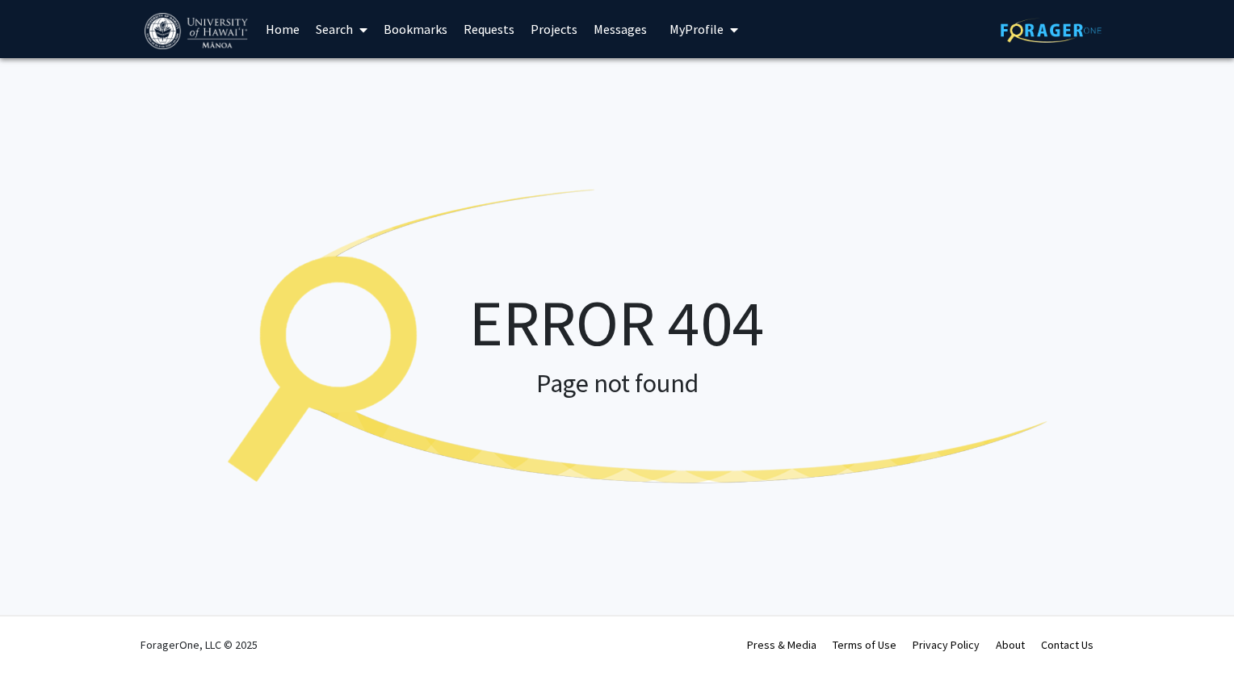
click at [1037, 64] on div "ERROR 404 Page not found" at bounding box center [617, 340] width 1234 height 565
click at [1042, 49] on link at bounding box center [1050, 29] width 101 height 57
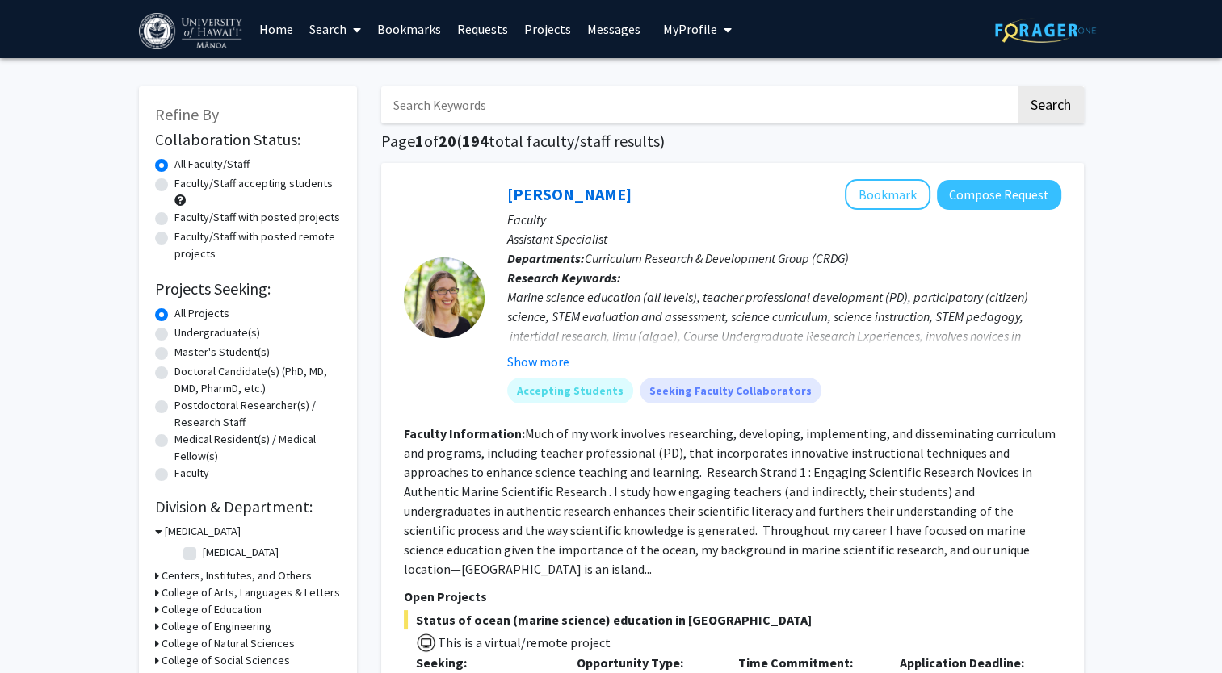
click at [212, 24] on img at bounding box center [192, 31] width 107 height 36
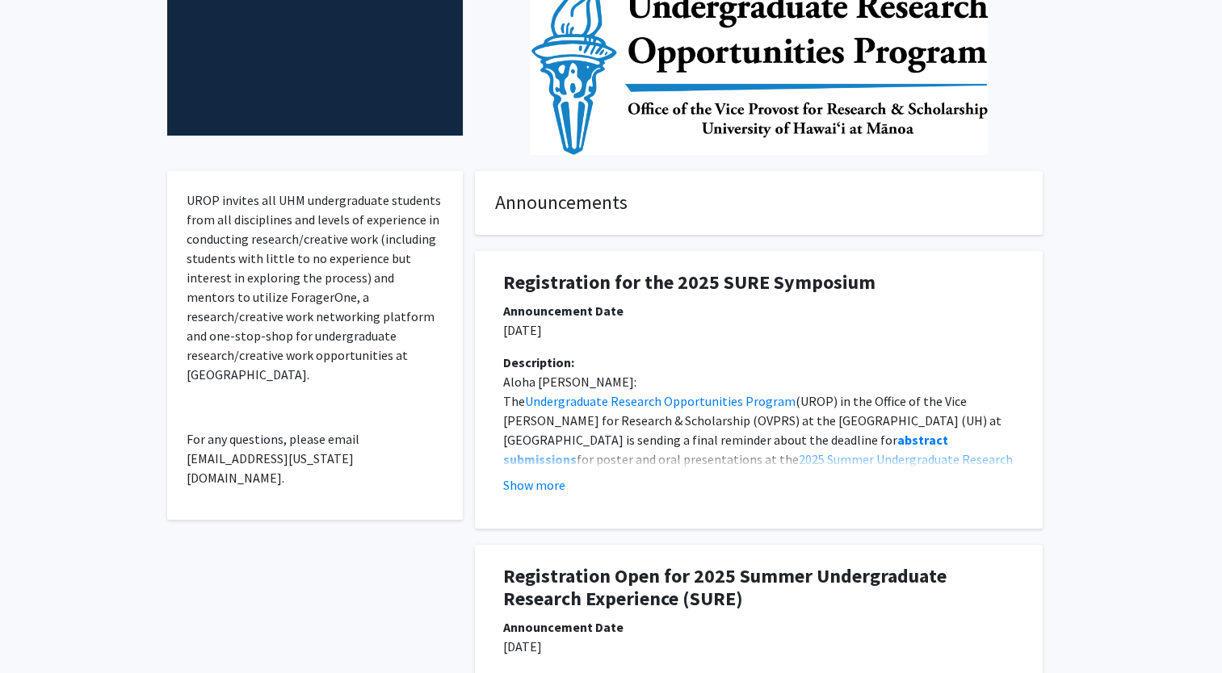
scroll to position [323, 0]
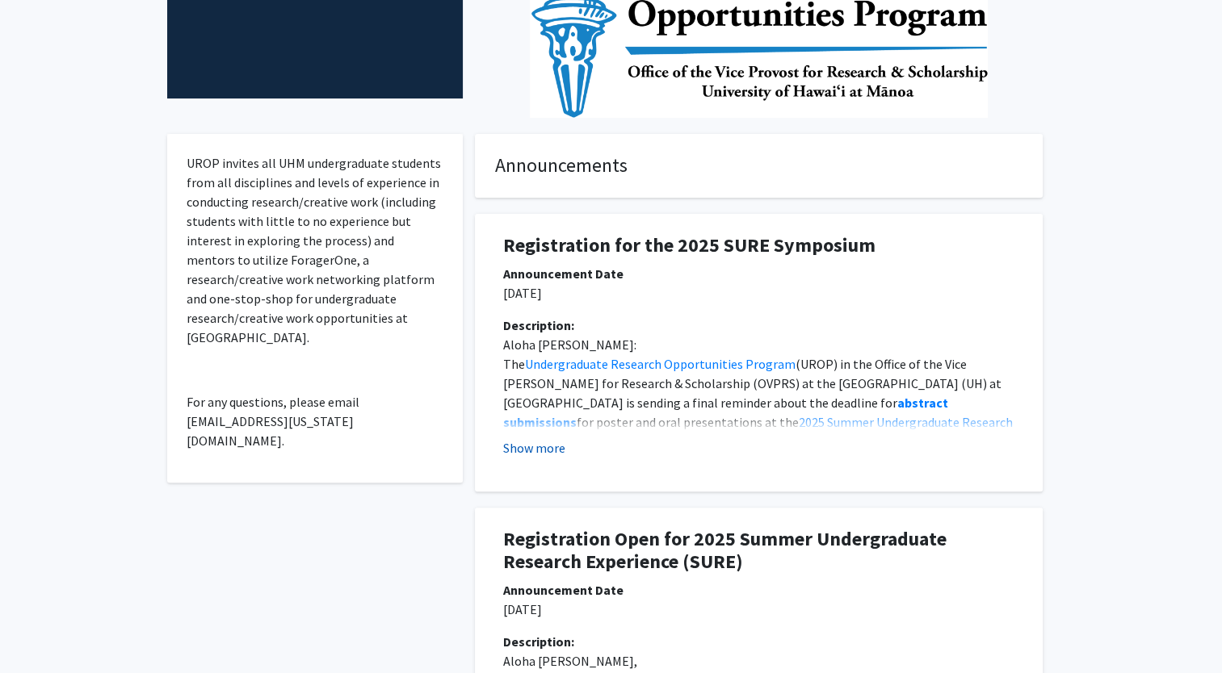
click at [556, 447] on button "Show more" at bounding box center [534, 447] width 62 height 19
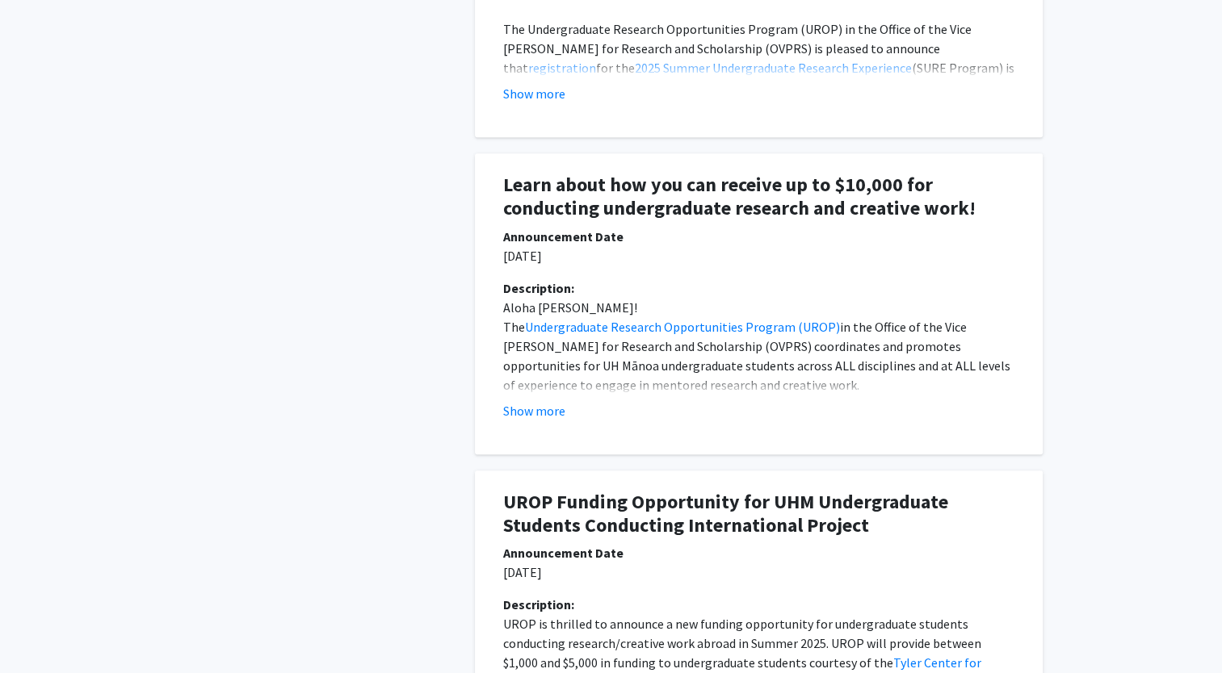
scroll to position [1615, 0]
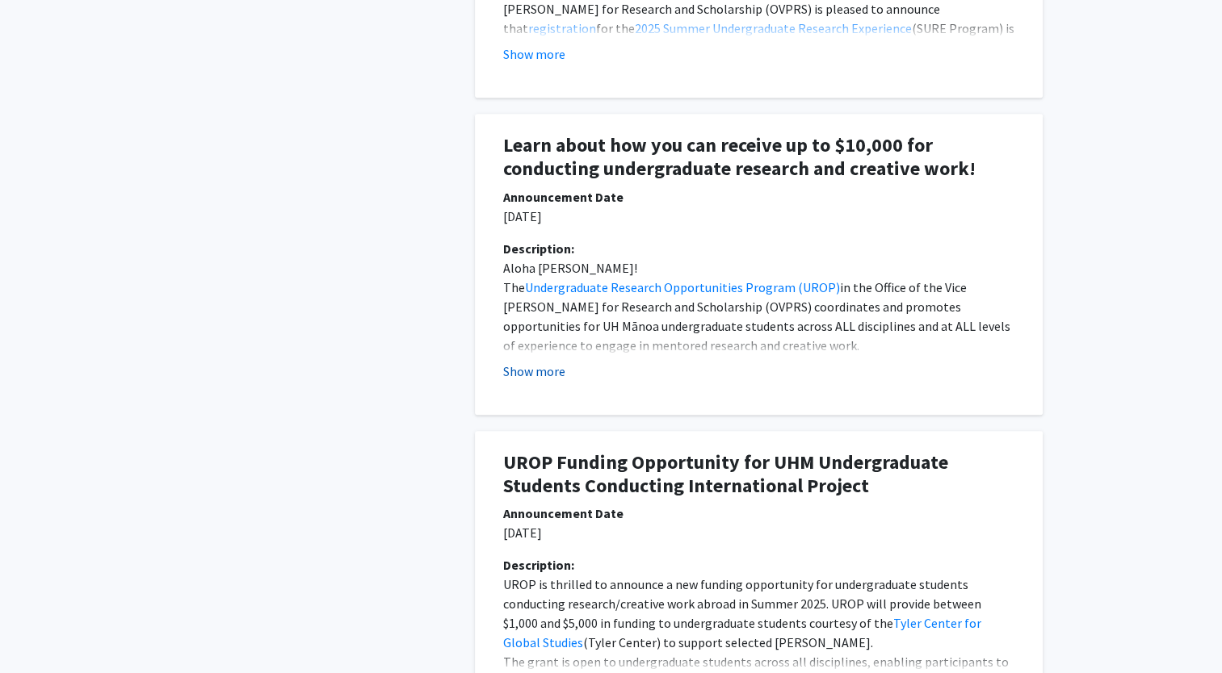
click at [560, 367] on button "Show more" at bounding box center [534, 371] width 62 height 19
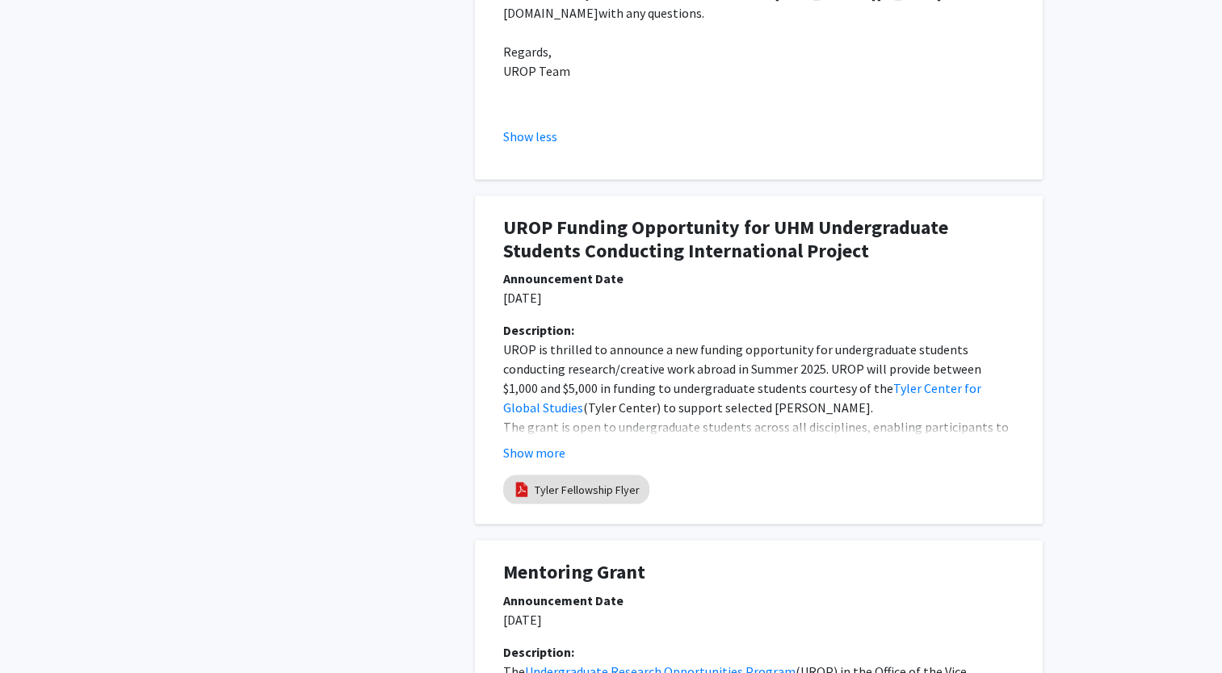
scroll to position [2988, 0]
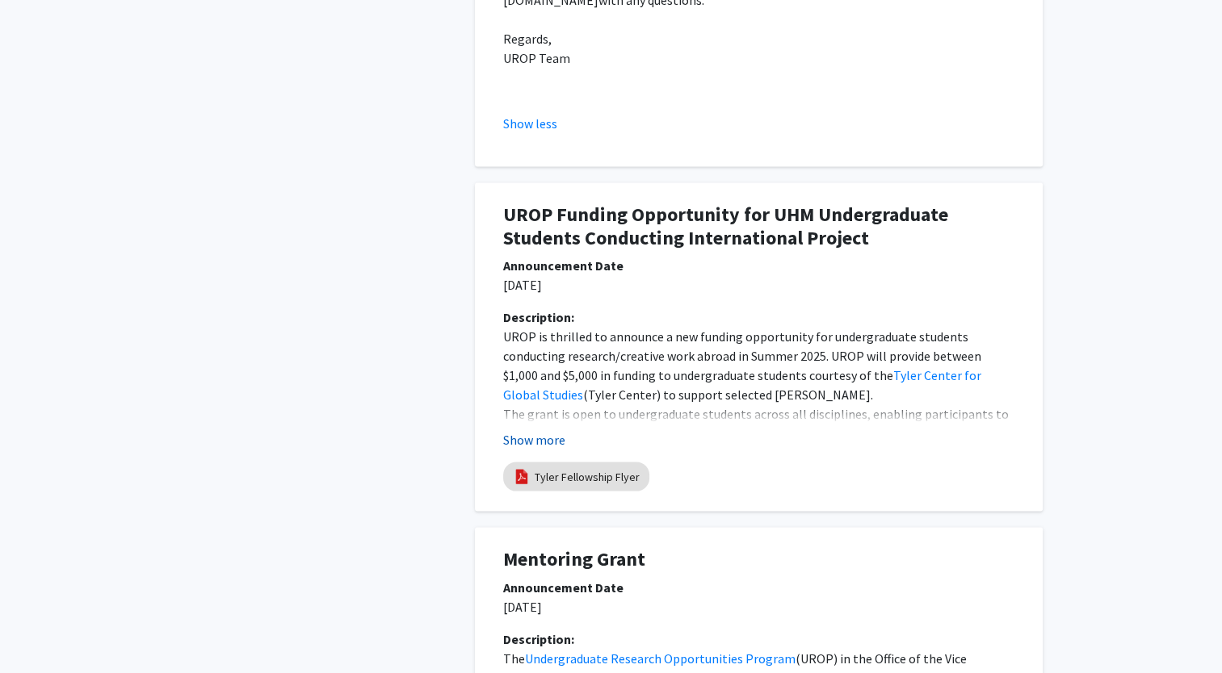
click at [549, 430] on button "Show more" at bounding box center [534, 439] width 62 height 19
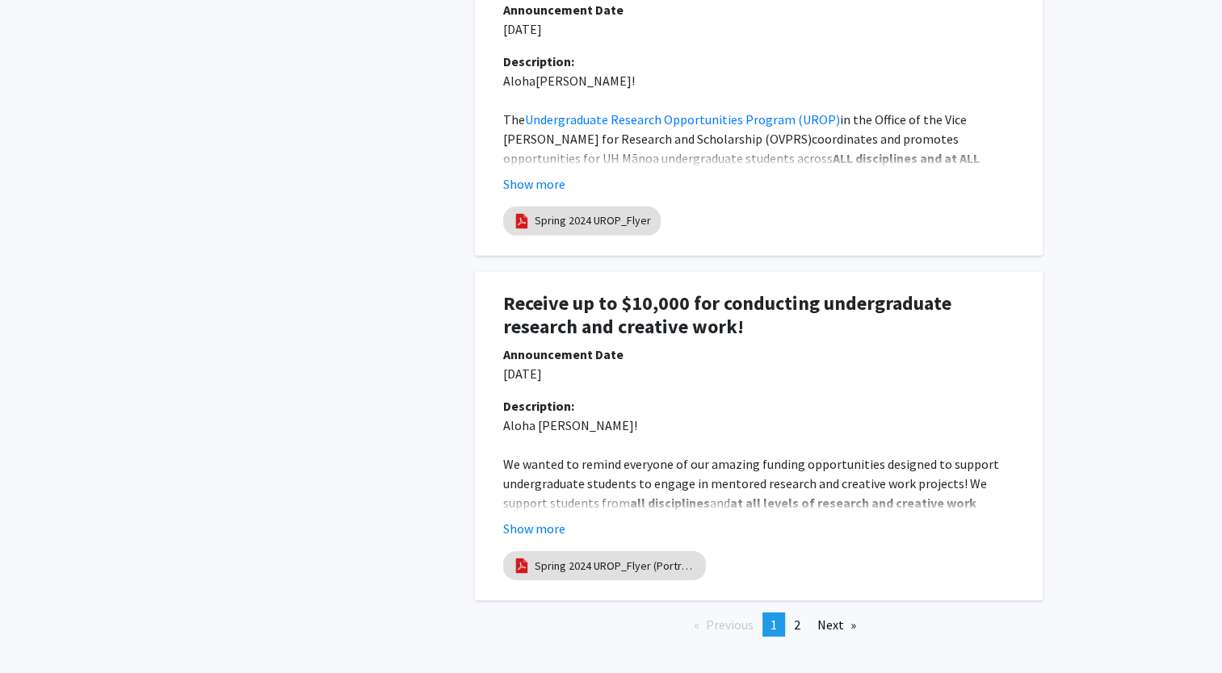
scroll to position [4968, 0]
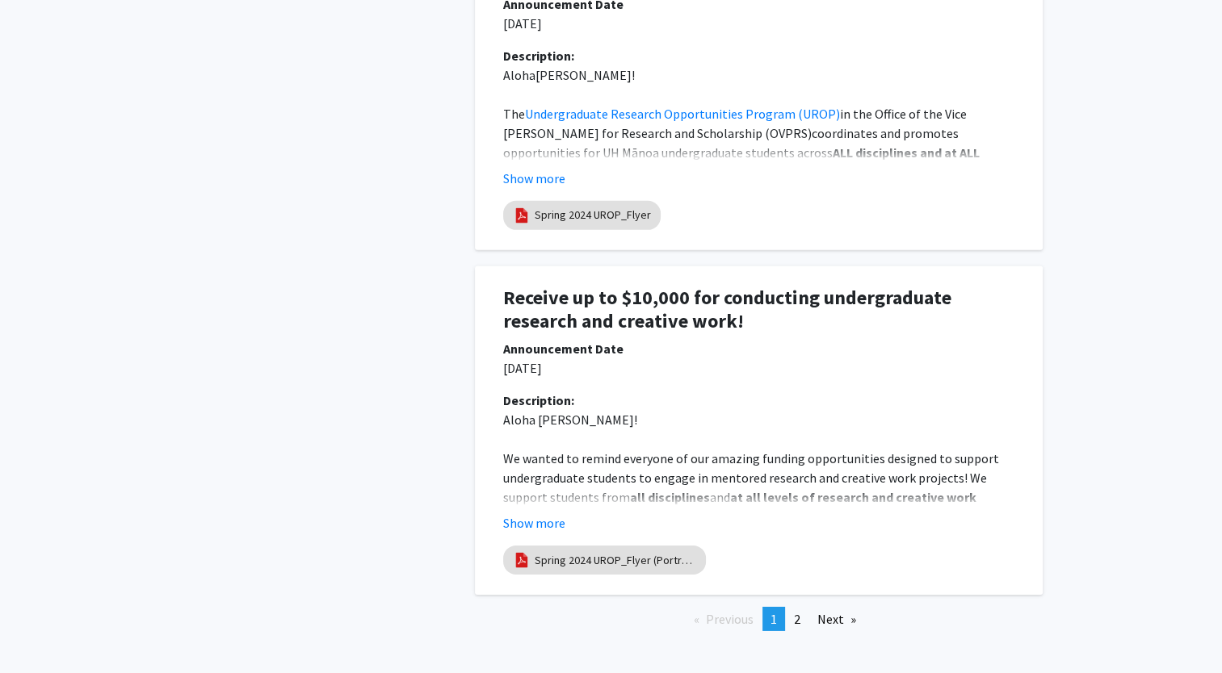
click at [795, 607] on div "Previous page 1 / 2 You're on page 1 page 2 Next page" at bounding box center [759, 625] width 592 height 37
click at [793, 607] on link "page 2" at bounding box center [797, 619] width 23 height 24
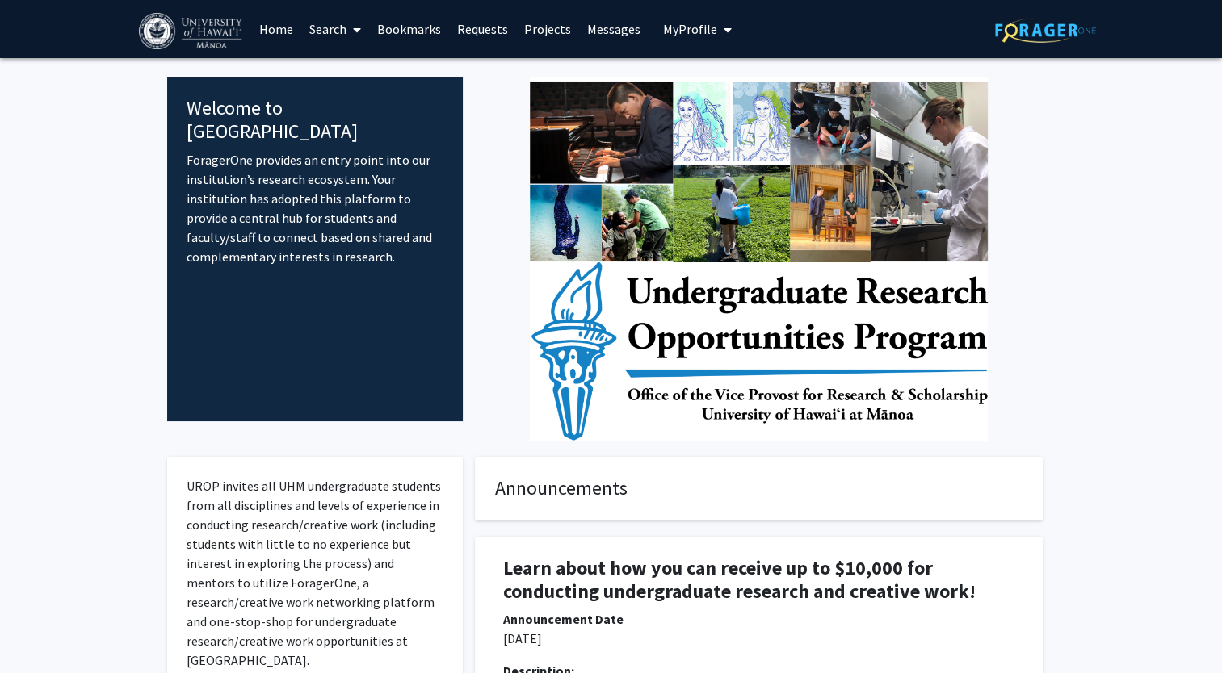
scroll to position [0, 0]
click at [358, 17] on span at bounding box center [353, 30] width 15 height 57
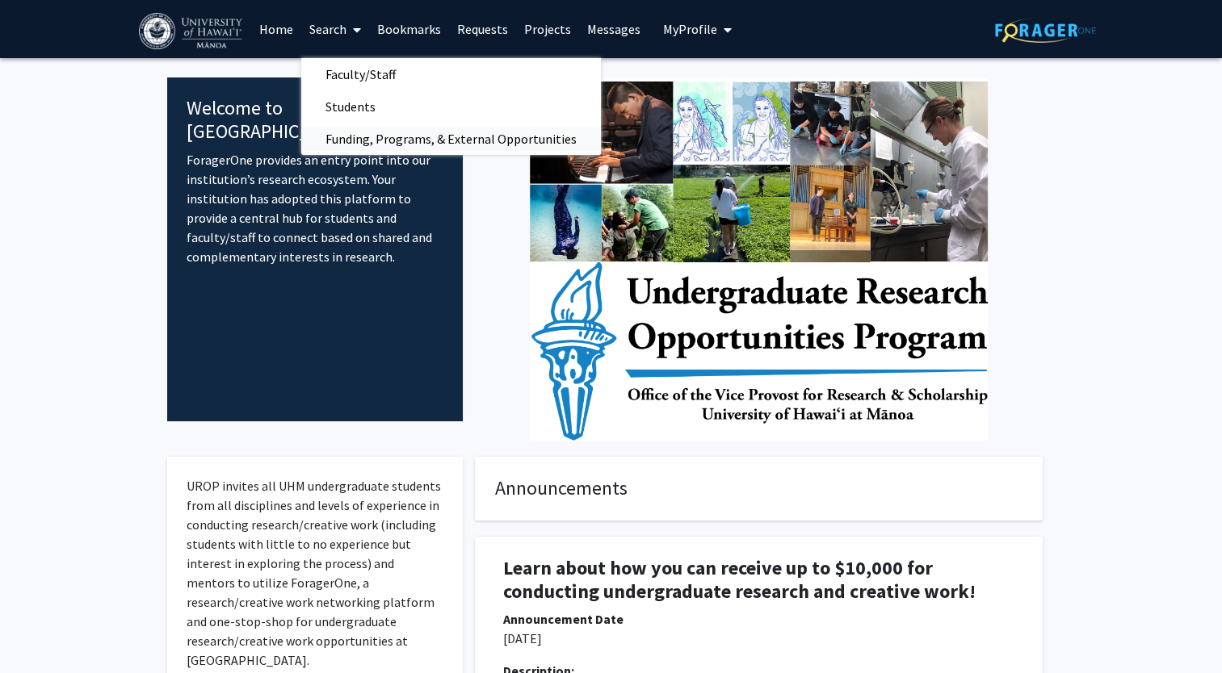
click at [364, 132] on span "Funding, Programs, & External Opportunities" at bounding box center [451, 139] width 300 height 32
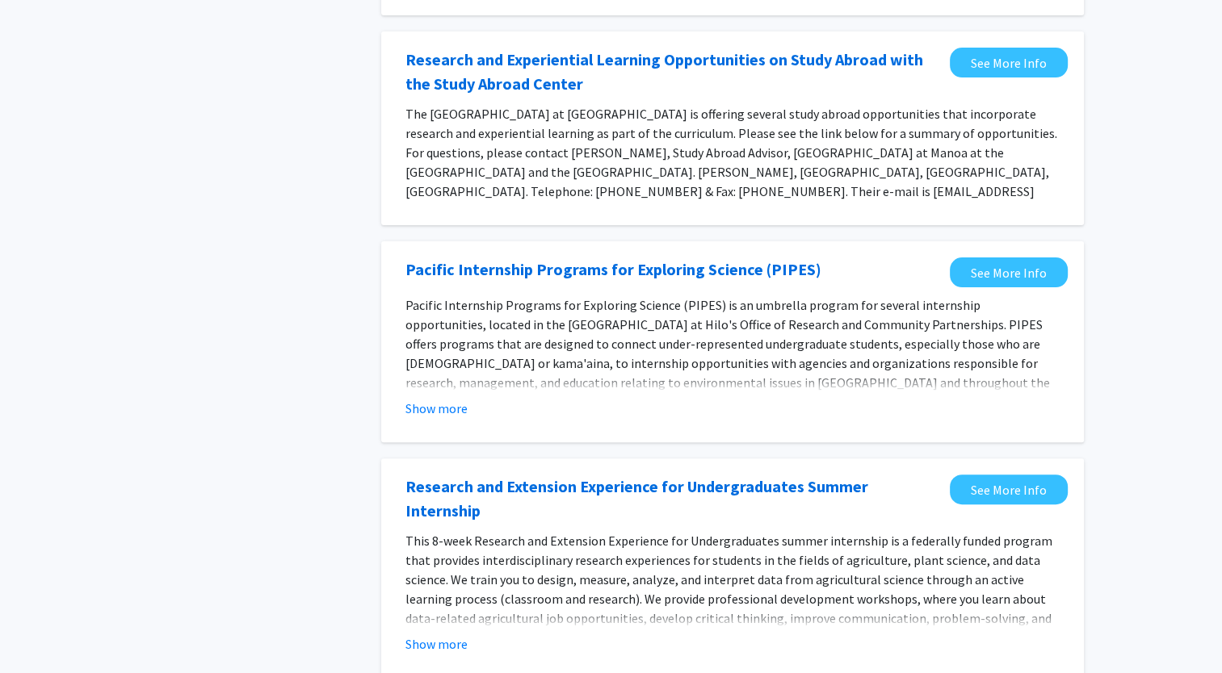
scroll to position [404, 0]
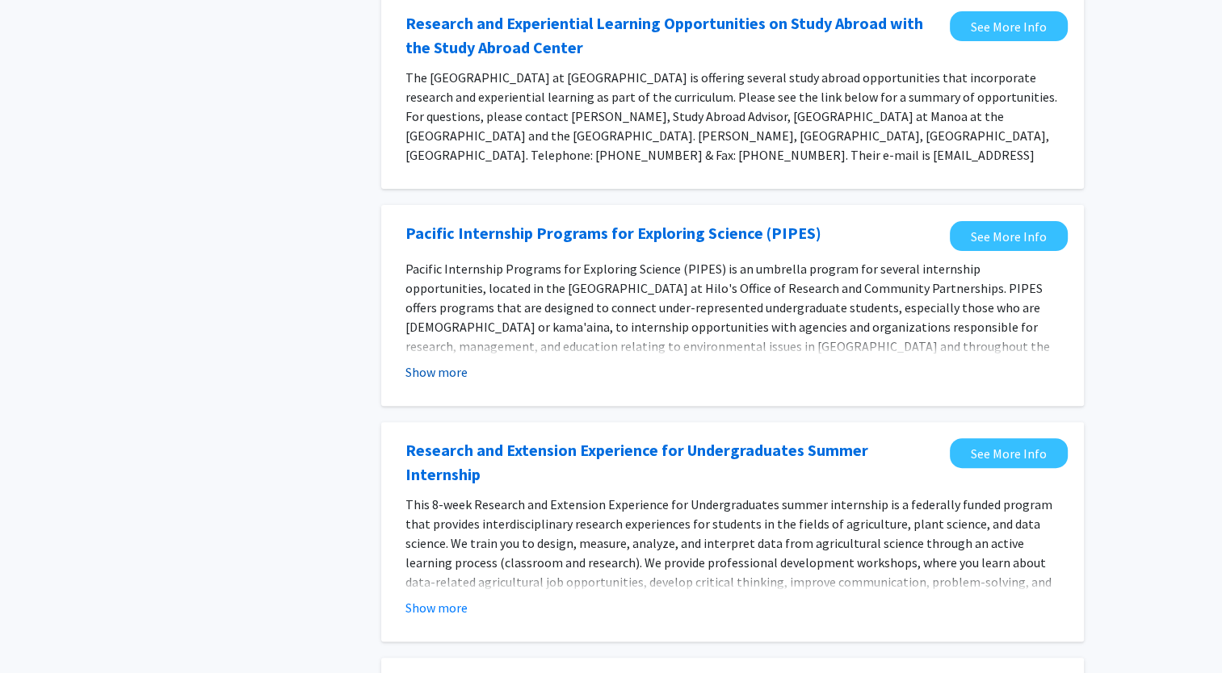
click at [448, 363] on button "Show more" at bounding box center [436, 372] width 62 height 19
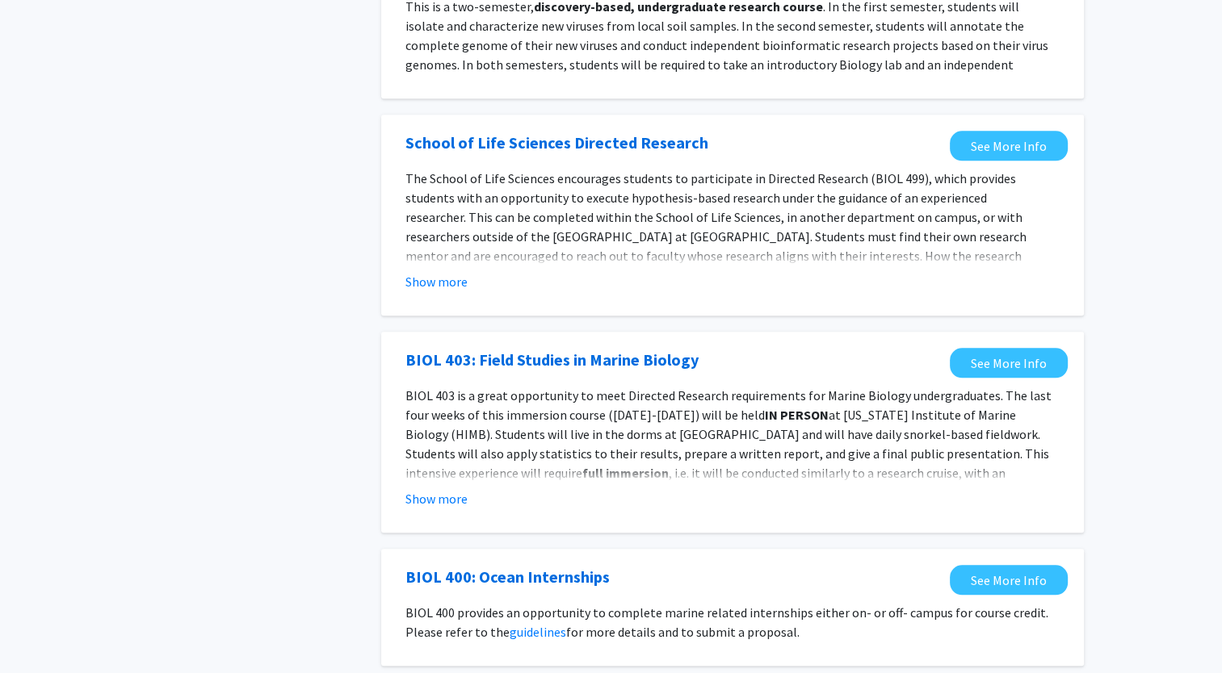
scroll to position [1691, 0]
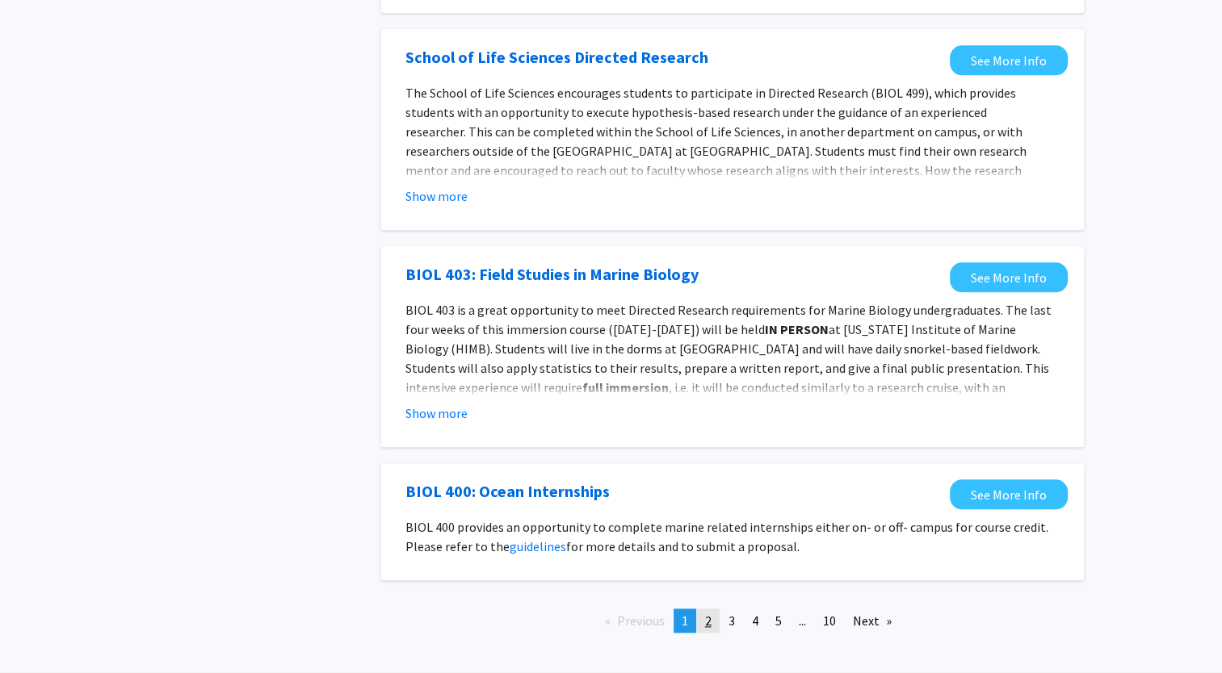
click at [705, 613] on span "2" at bounding box center [708, 621] width 6 height 16
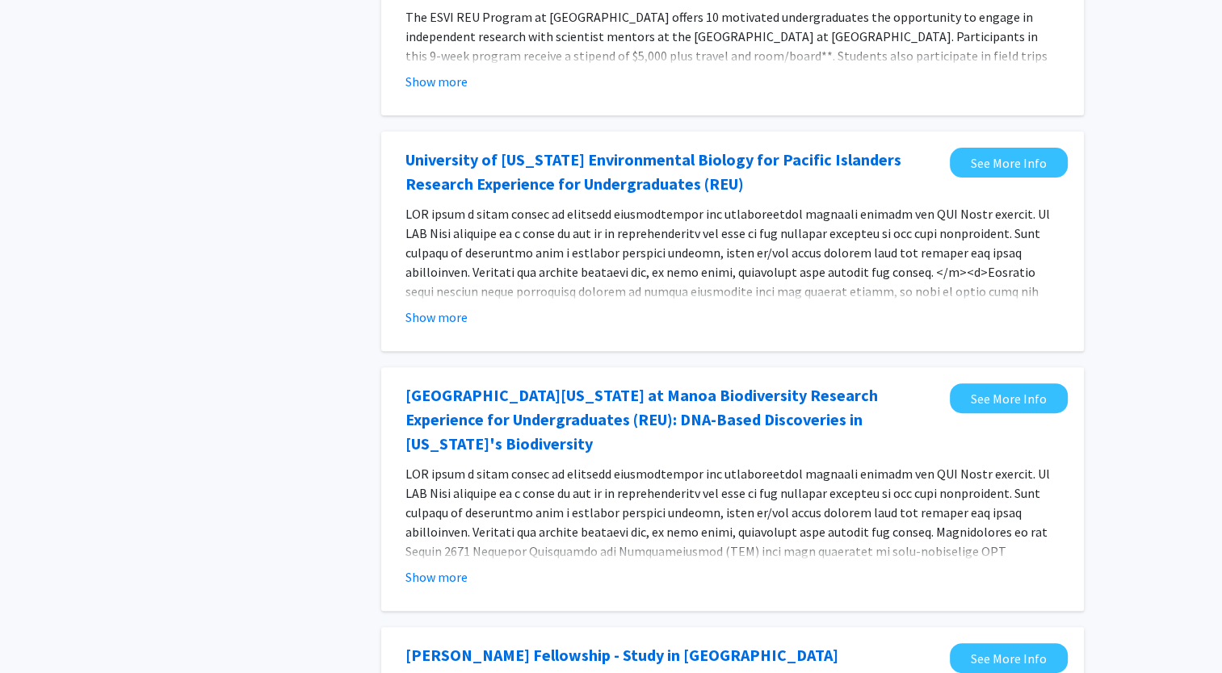
scroll to position [727, 0]
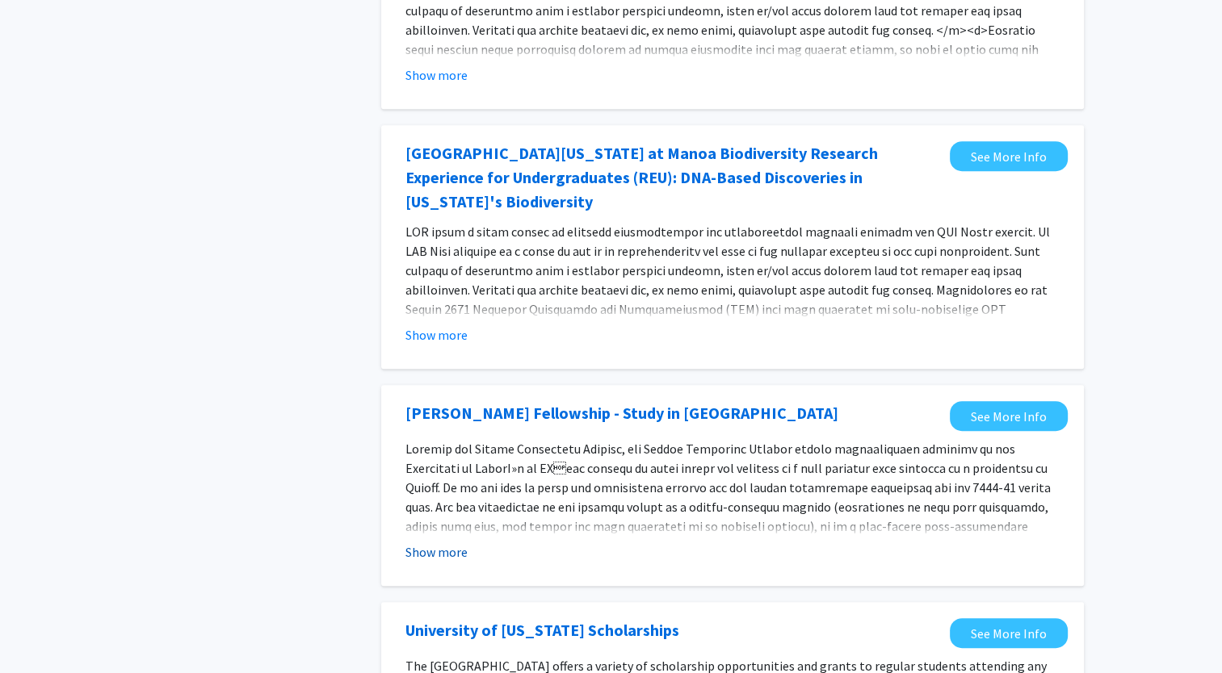
click at [459, 543] on button "Show more" at bounding box center [436, 552] width 62 height 19
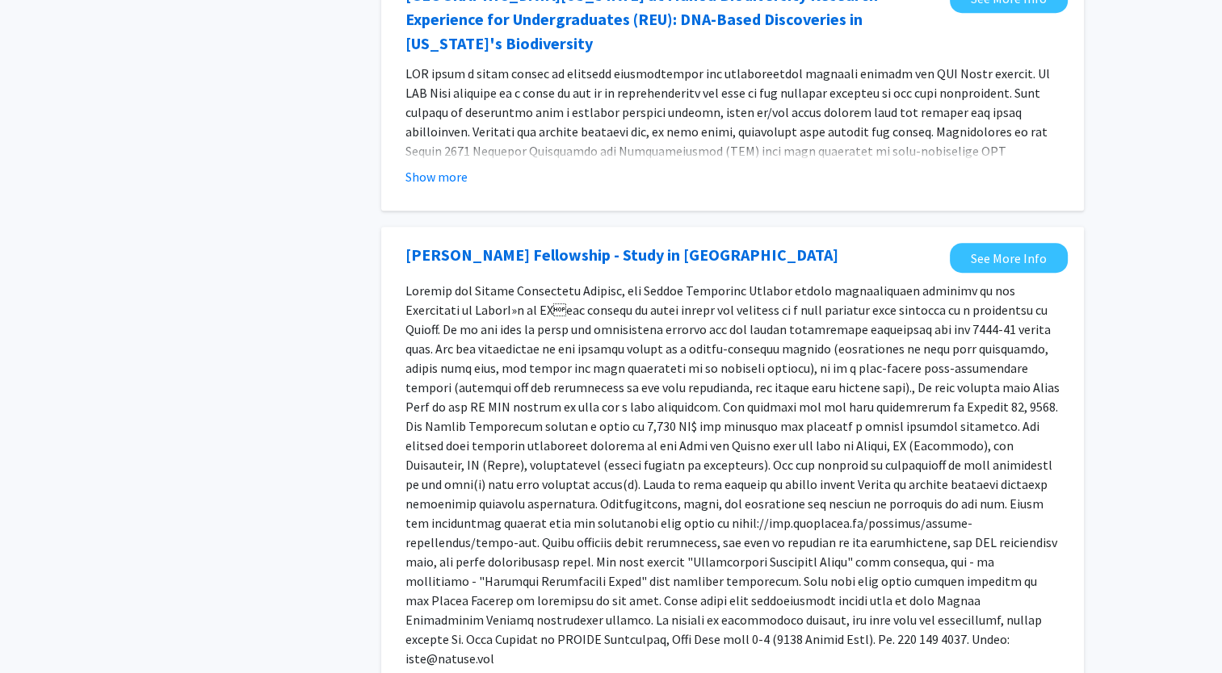
scroll to position [888, 0]
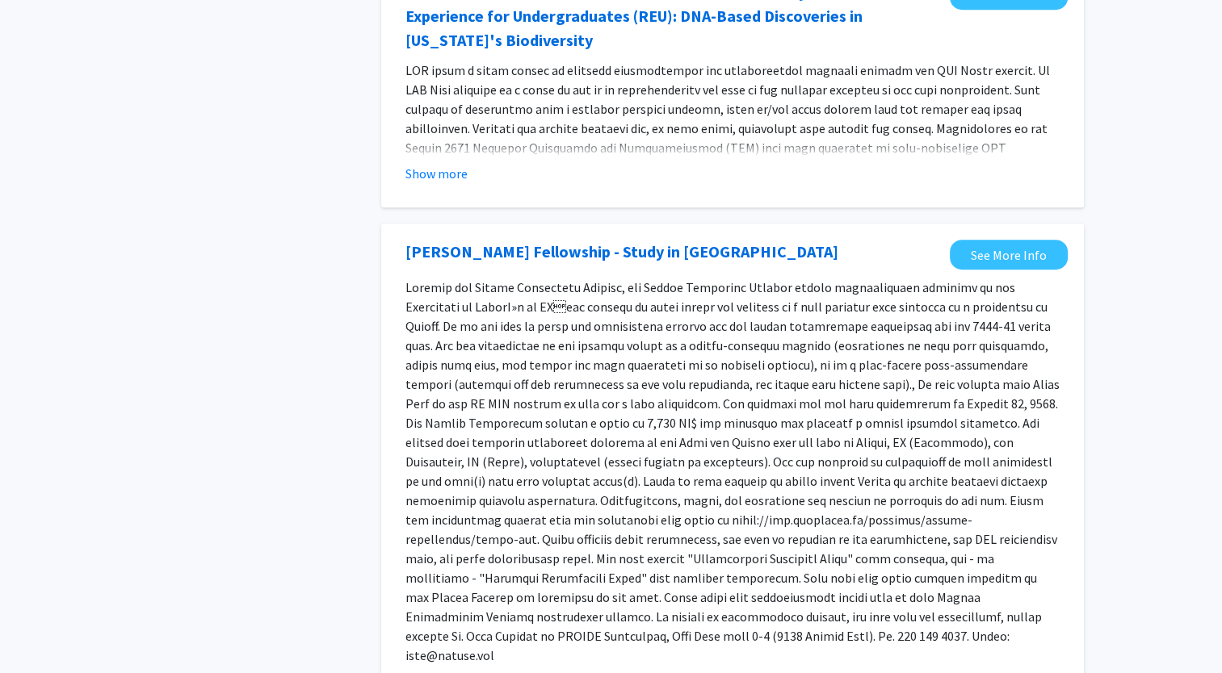
drag, startPoint x: 574, startPoint y: 593, endPoint x: 520, endPoint y: 582, distance: 55.1
click at [520, 582] on p at bounding box center [732, 472] width 654 height 388
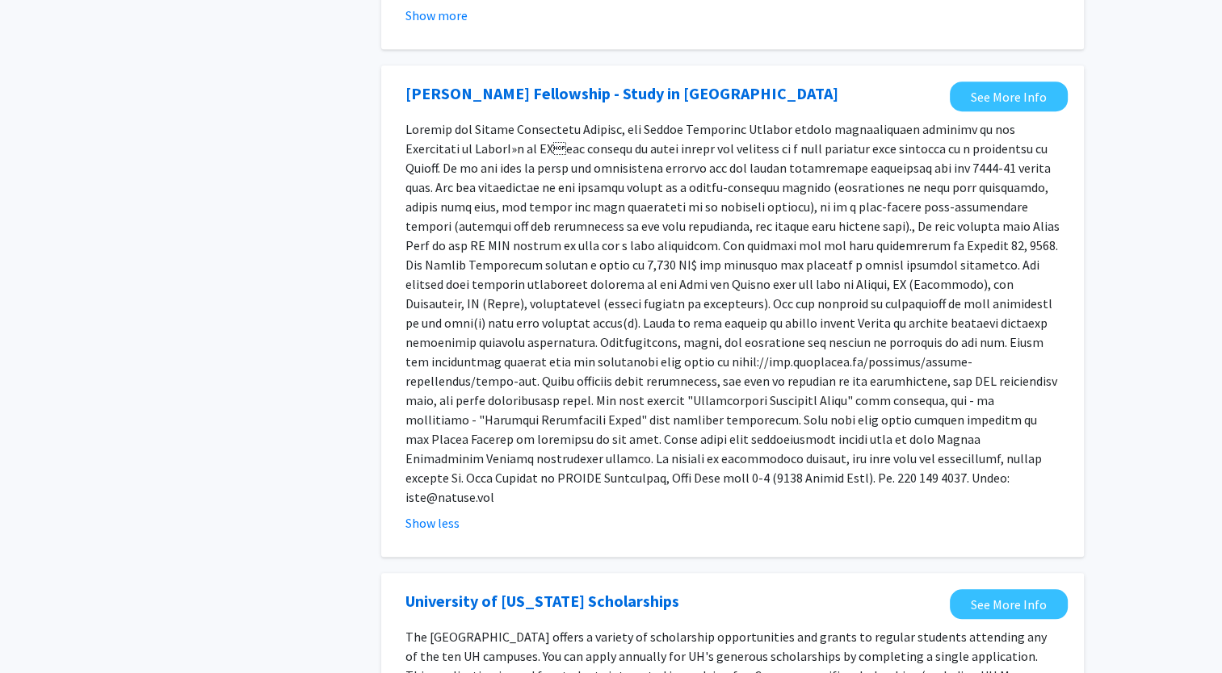
scroll to position [1050, 0]
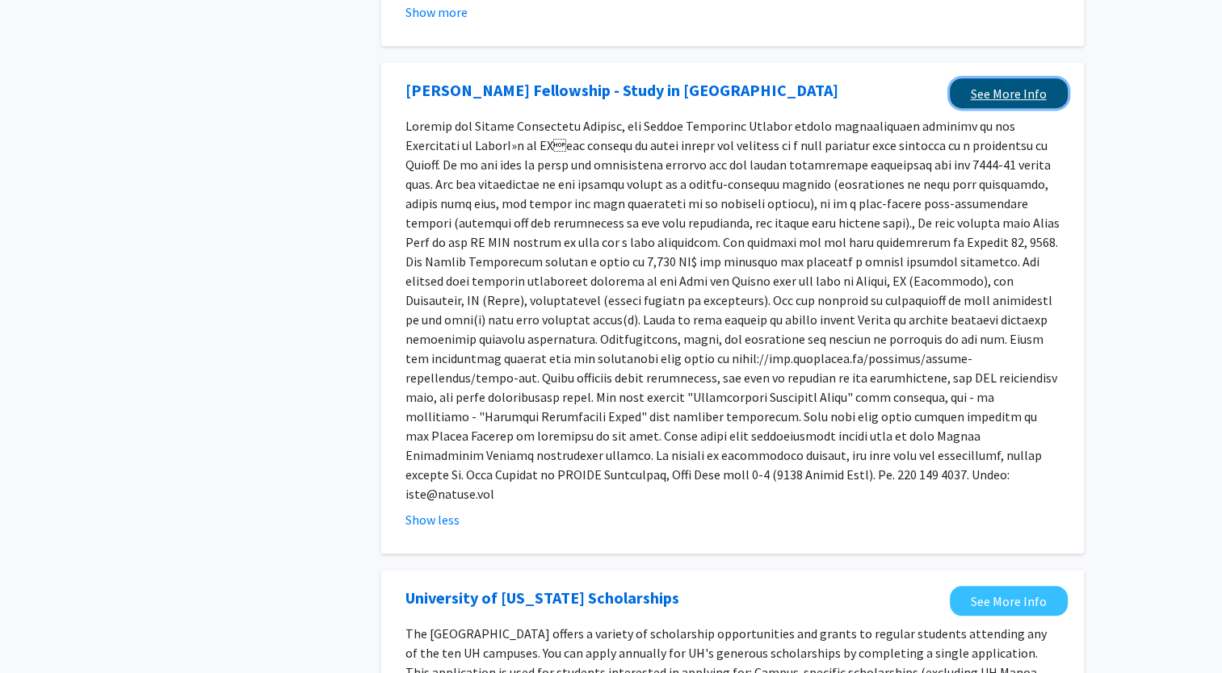
click at [1011, 78] on link "See More Info" at bounding box center [1009, 93] width 118 height 30
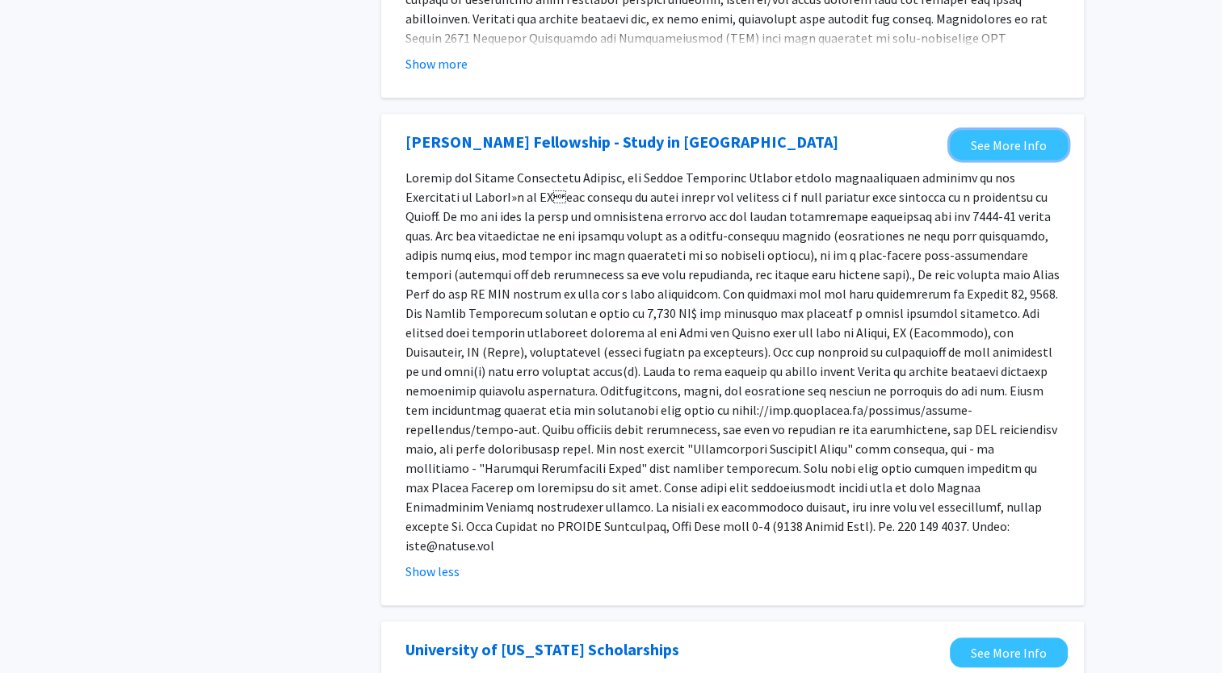
scroll to position [969, 0]
